Goal: Feedback & Contribution: Leave review/rating

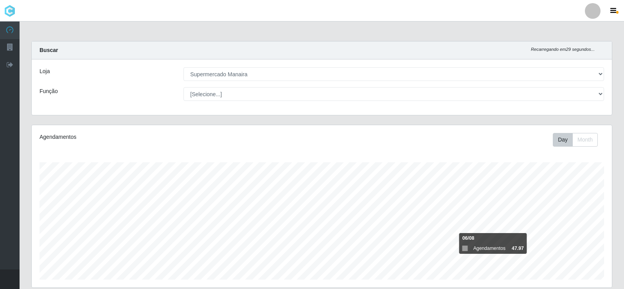
select select "443"
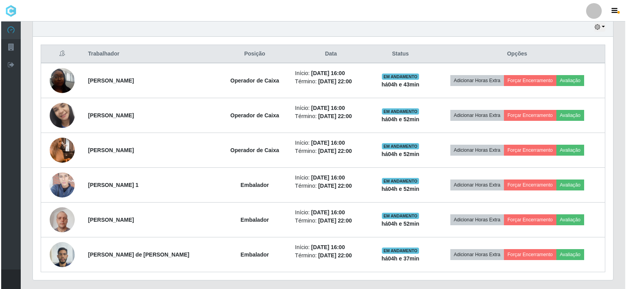
scroll to position [300, 0]
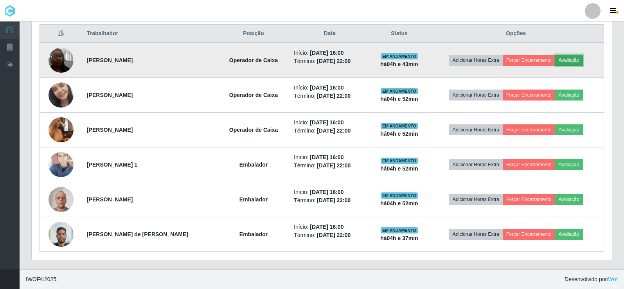
click at [576, 58] on button "Avaliação" at bounding box center [569, 60] width 28 height 11
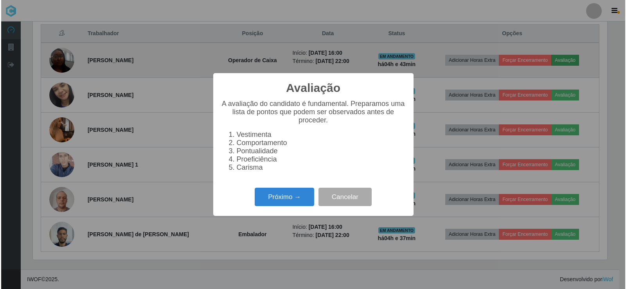
scroll to position [162, 576]
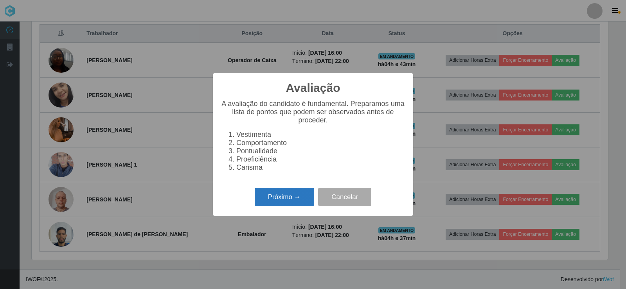
click at [291, 203] on button "Próximo →" at bounding box center [284, 197] width 59 height 18
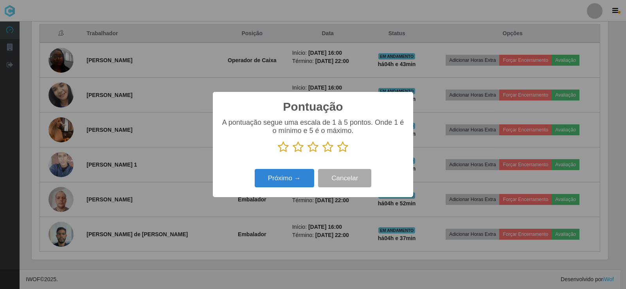
click at [346, 148] on icon at bounding box center [342, 147] width 11 height 12
click at [337, 153] on input "radio" at bounding box center [337, 153] width 0 height 0
click at [297, 184] on button "Próximo →" at bounding box center [284, 178] width 59 height 18
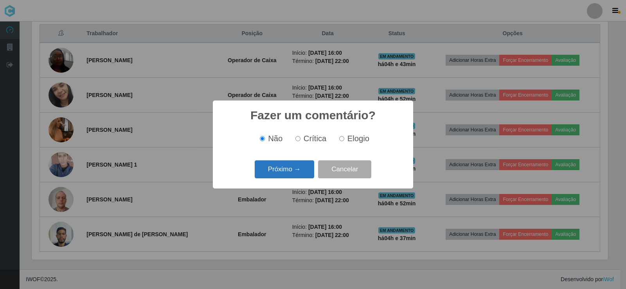
click at [299, 175] on button "Próximo →" at bounding box center [284, 169] width 59 height 18
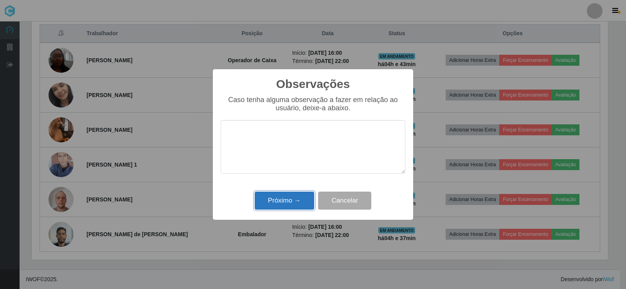
click at [290, 199] on button "Próximo →" at bounding box center [284, 201] width 59 height 18
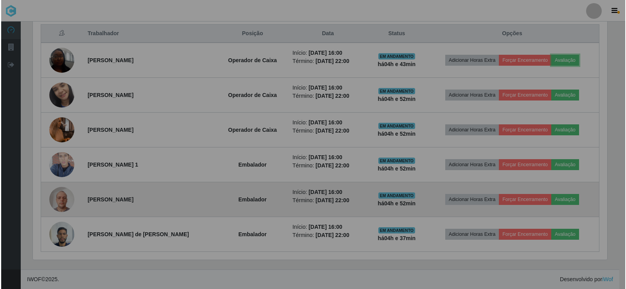
scroll to position [162, 580]
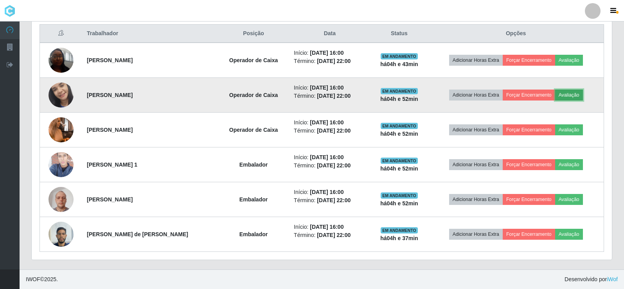
click at [571, 94] on button "Avaliação" at bounding box center [569, 95] width 28 height 11
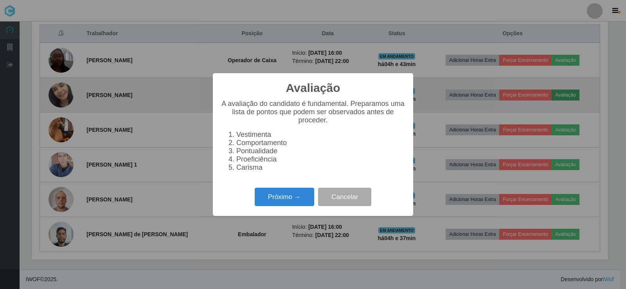
scroll to position [162, 576]
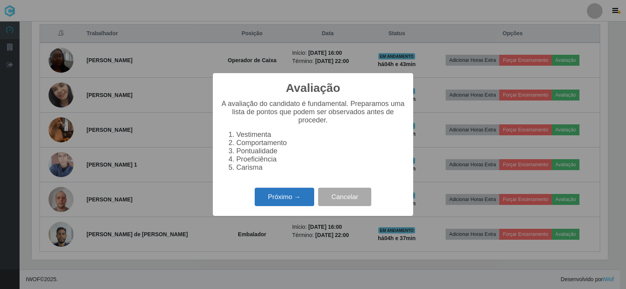
click at [293, 203] on button "Próximo →" at bounding box center [284, 197] width 59 height 18
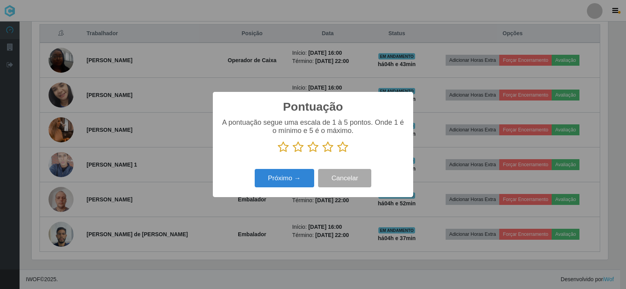
scroll to position [391198, 390784]
click at [346, 147] on icon at bounding box center [342, 147] width 11 height 12
click at [337, 153] on input "radio" at bounding box center [337, 153] width 0 height 0
click at [303, 183] on button "Próximo →" at bounding box center [284, 178] width 59 height 18
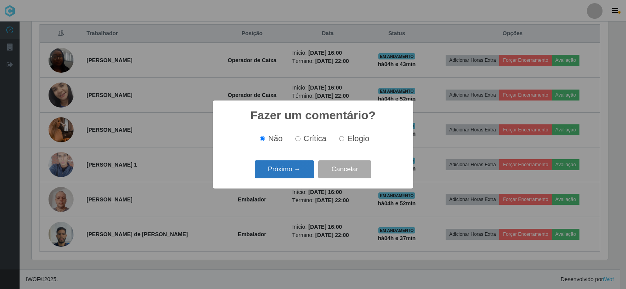
click at [301, 174] on button "Próximo →" at bounding box center [284, 169] width 59 height 18
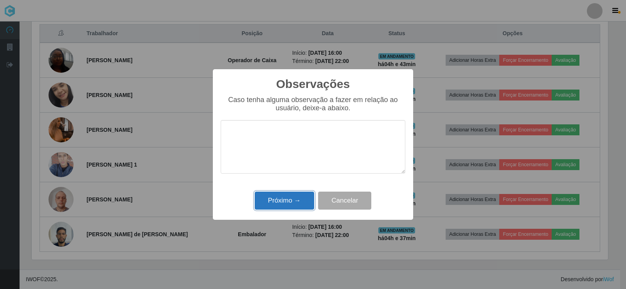
click at [292, 202] on button "Próximo →" at bounding box center [284, 201] width 59 height 18
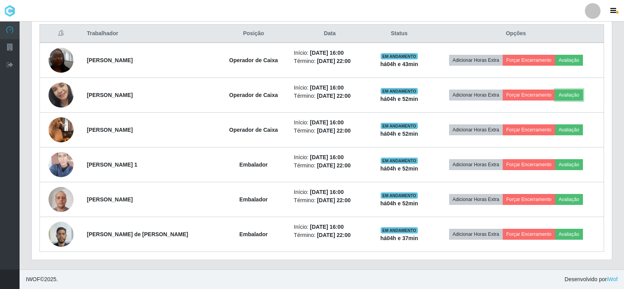
scroll to position [162, 580]
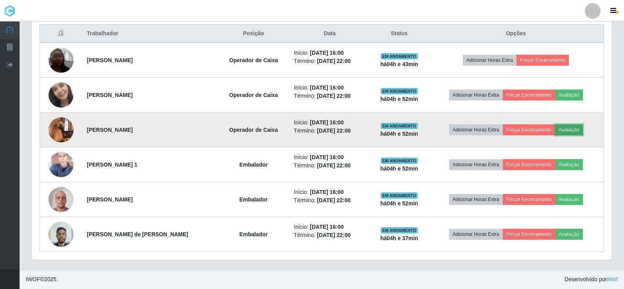
click at [565, 130] on button "Avaliação" at bounding box center [569, 129] width 28 height 11
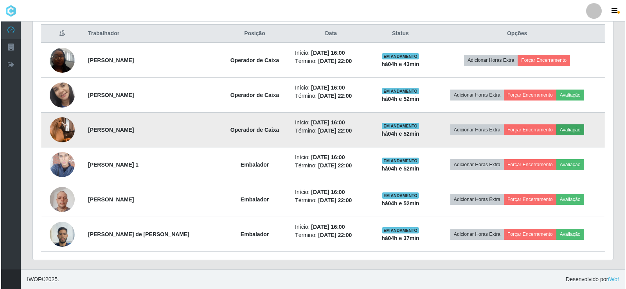
scroll to position [162, 576]
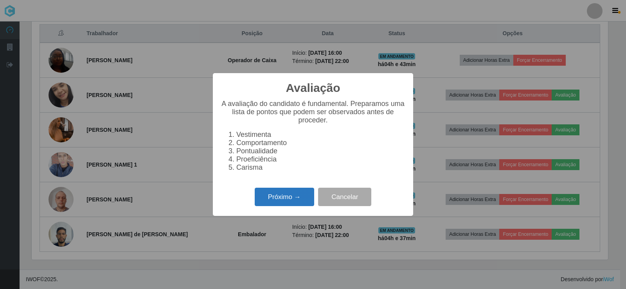
click at [290, 201] on button "Próximo →" at bounding box center [284, 197] width 59 height 18
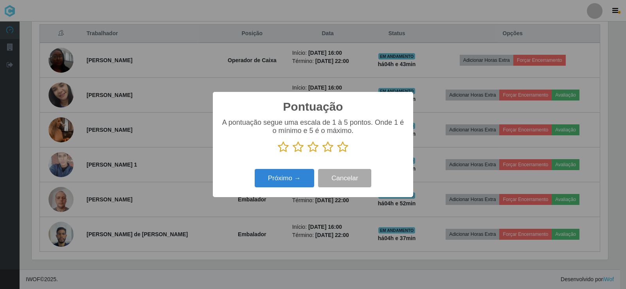
scroll to position [391198, 390784]
click at [342, 148] on icon at bounding box center [342, 147] width 11 height 12
click at [337, 153] on input "radio" at bounding box center [337, 153] width 0 height 0
click at [296, 175] on button "Próximo →" at bounding box center [284, 178] width 59 height 18
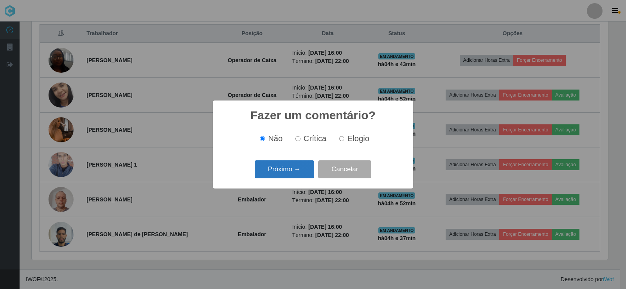
click at [297, 175] on button "Próximo →" at bounding box center [284, 169] width 59 height 18
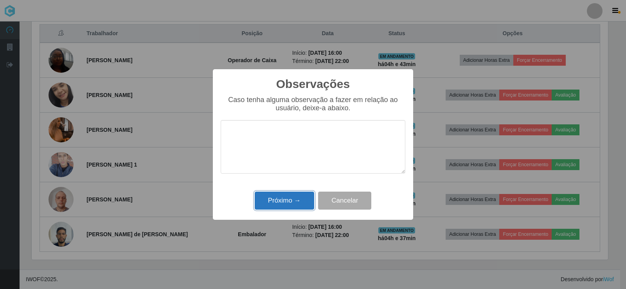
click at [294, 199] on button "Próximo →" at bounding box center [284, 201] width 59 height 18
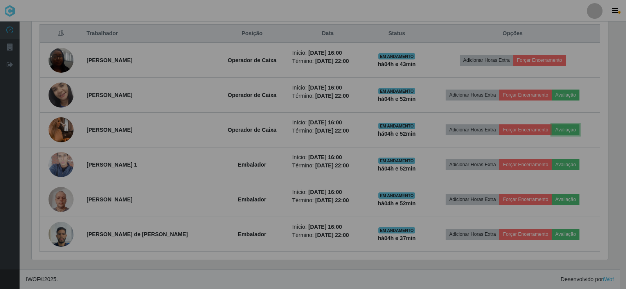
scroll to position [162, 580]
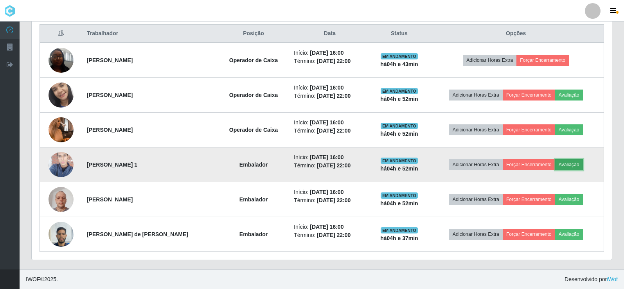
click at [566, 166] on button "Avaliação" at bounding box center [569, 164] width 28 height 11
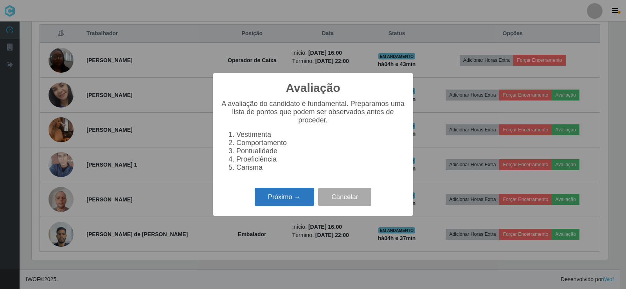
click at [304, 202] on button "Próximo →" at bounding box center [284, 197] width 59 height 18
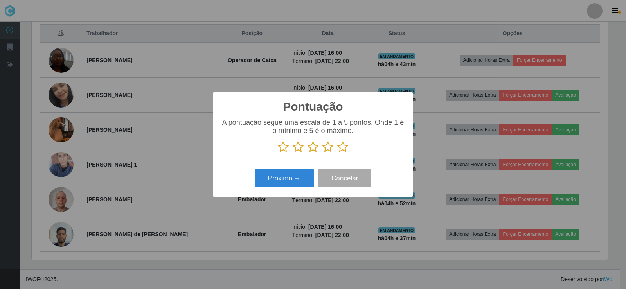
click at [344, 148] on icon at bounding box center [342, 147] width 11 height 12
click at [337, 153] on input "radio" at bounding box center [337, 153] width 0 height 0
click at [306, 178] on button "Próximo →" at bounding box center [284, 178] width 59 height 18
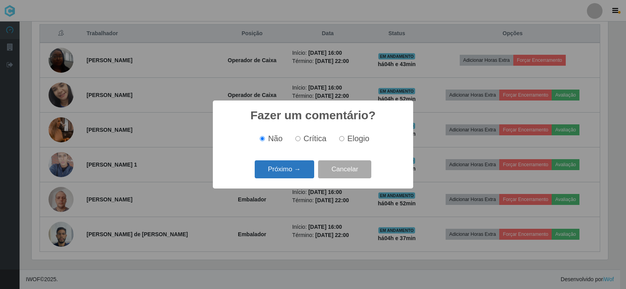
click at [304, 174] on button "Próximo →" at bounding box center [284, 169] width 59 height 18
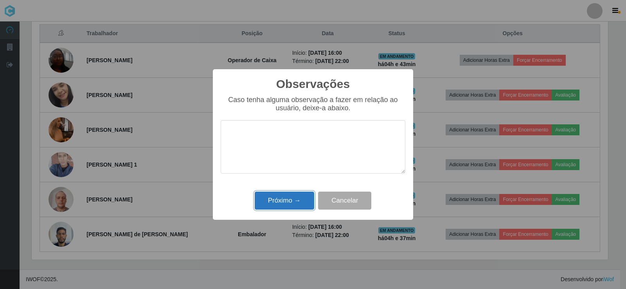
click at [289, 203] on button "Próximo →" at bounding box center [284, 201] width 59 height 18
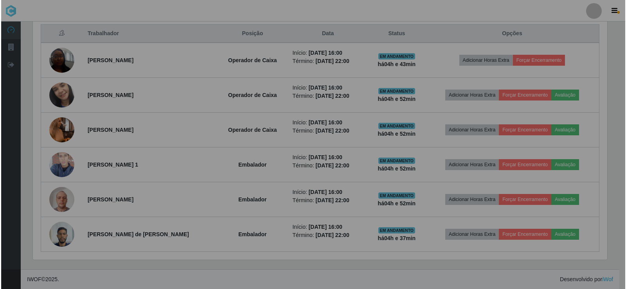
scroll to position [162, 580]
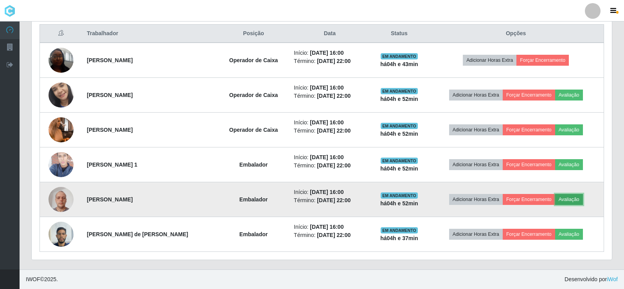
click at [564, 197] on button "Avaliação" at bounding box center [569, 199] width 28 height 11
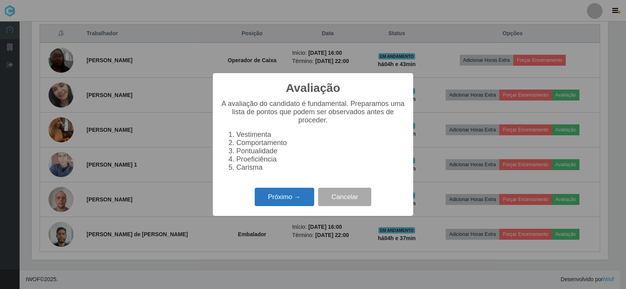
click at [292, 205] on button "Próximo →" at bounding box center [284, 197] width 59 height 18
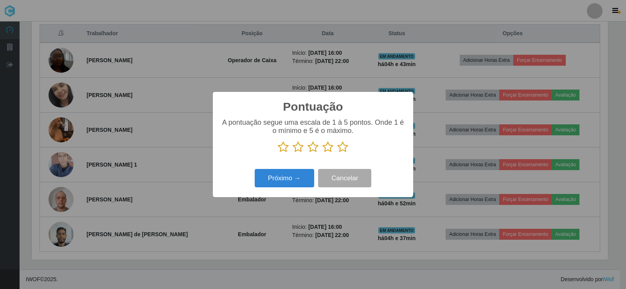
scroll to position [0, 0]
click at [340, 149] on icon at bounding box center [342, 147] width 11 height 12
click at [337, 153] on input "radio" at bounding box center [337, 153] width 0 height 0
click at [302, 180] on button "Próximo →" at bounding box center [284, 178] width 59 height 18
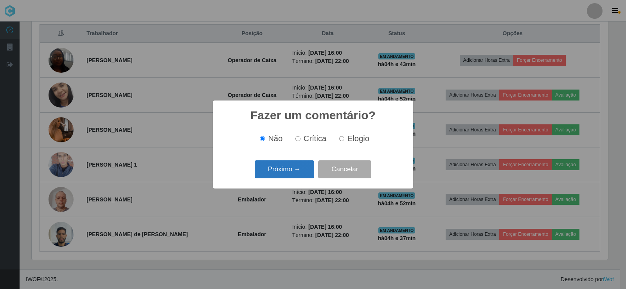
click at [301, 175] on button "Próximo →" at bounding box center [284, 169] width 59 height 18
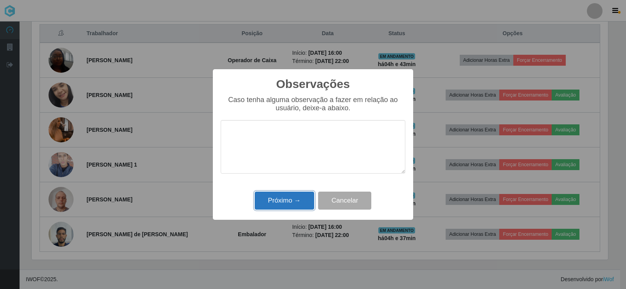
click at [301, 199] on button "Próximo →" at bounding box center [284, 201] width 59 height 18
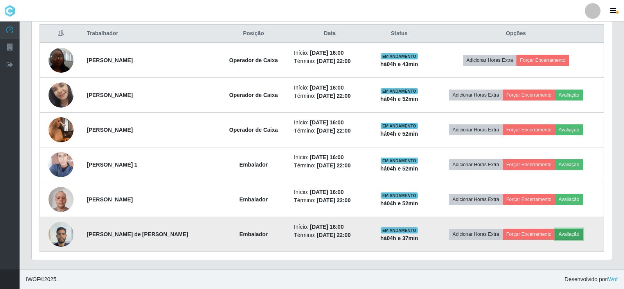
click at [567, 236] on button "Avaliação" at bounding box center [569, 234] width 28 height 11
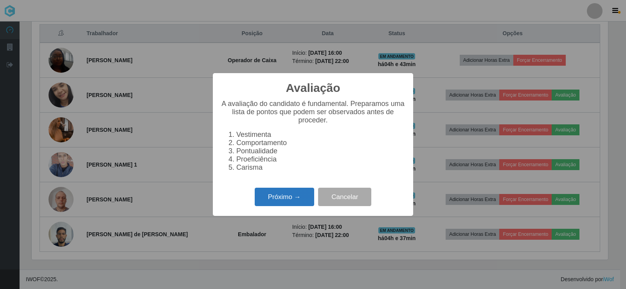
click at [304, 202] on button "Próximo →" at bounding box center [284, 197] width 59 height 18
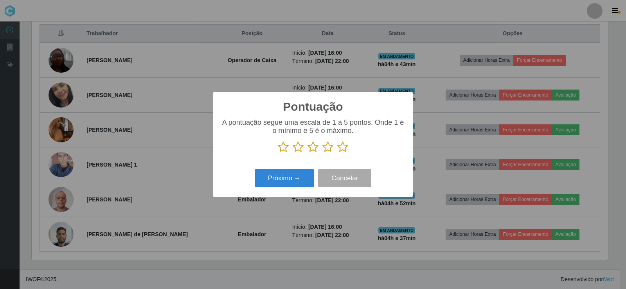
click at [344, 149] on icon at bounding box center [342, 147] width 11 height 12
click at [337, 153] on input "radio" at bounding box center [337, 153] width 0 height 0
click at [301, 176] on button "Próximo →" at bounding box center [284, 178] width 59 height 18
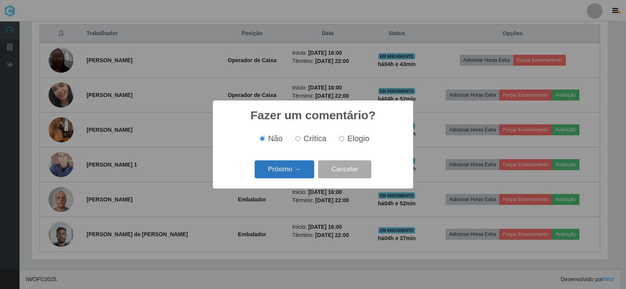
click at [300, 176] on button "Próximo →" at bounding box center [284, 169] width 59 height 18
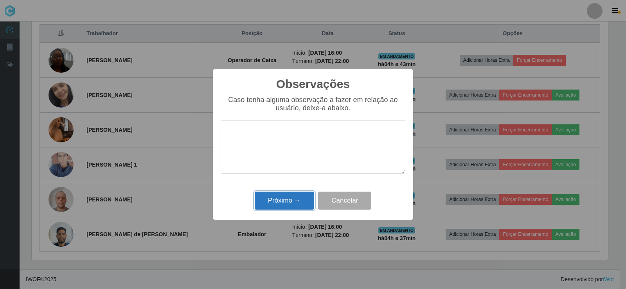
click at [297, 201] on button "Próximo →" at bounding box center [284, 201] width 59 height 18
